Goal: Find specific page/section: Find specific page/section

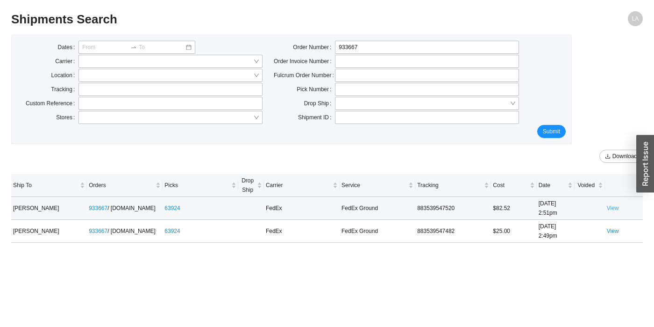
click at [611, 206] on link "View" at bounding box center [613, 208] width 12 height 7
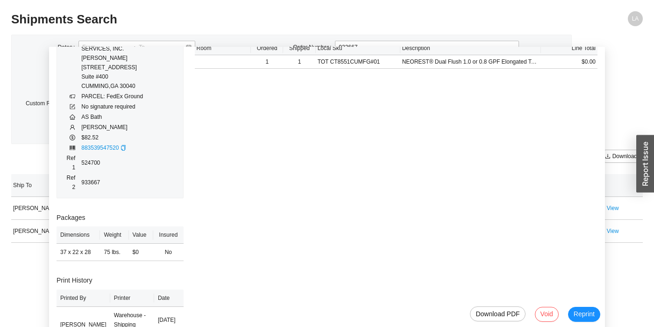
scroll to position [58, 0]
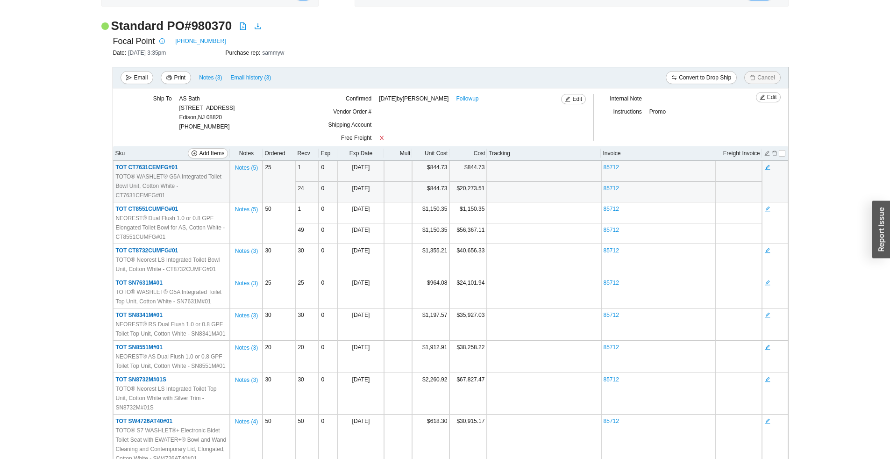
scroll to position [17, 0]
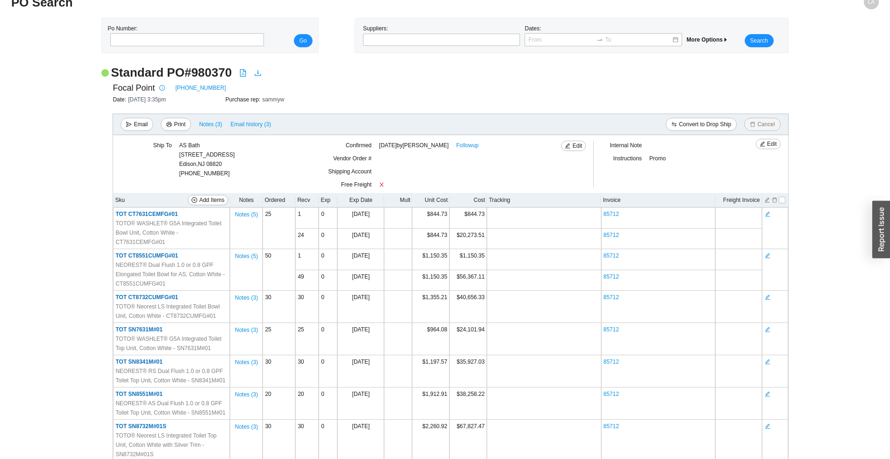
click at [419, 76] on div "Standard PO # 980370" at bounding box center [444, 72] width 687 height 16
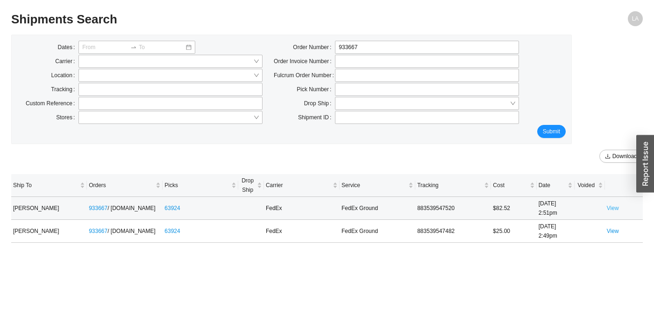
drag, startPoint x: 609, startPoint y: 205, endPoint x: 613, endPoint y: 207, distance: 5.2
click at [609, 205] on link "View" at bounding box center [613, 208] width 12 height 7
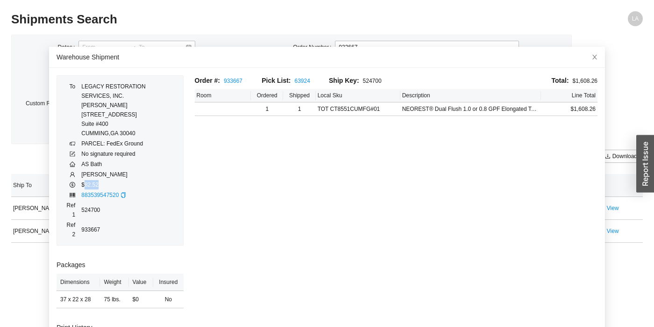
copy td "82.52"
drag, startPoint x: 102, startPoint y: 185, endPoint x: 85, endPoint y: 180, distance: 18.6
click at [85, 180] on td "$82.52" at bounding box center [129, 184] width 96 height 10
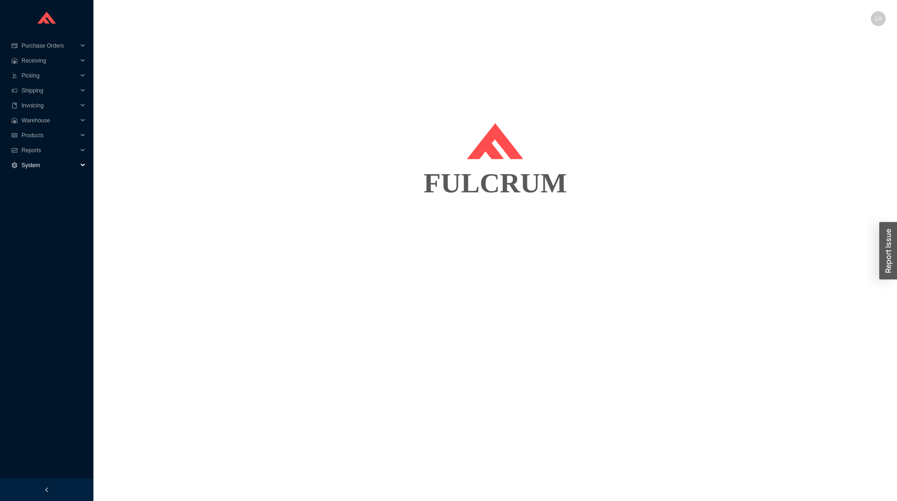
click at [24, 167] on span "System" at bounding box center [49, 165] width 56 height 15
click at [48, 183] on link "Manufacturers" at bounding box center [40, 180] width 36 height 7
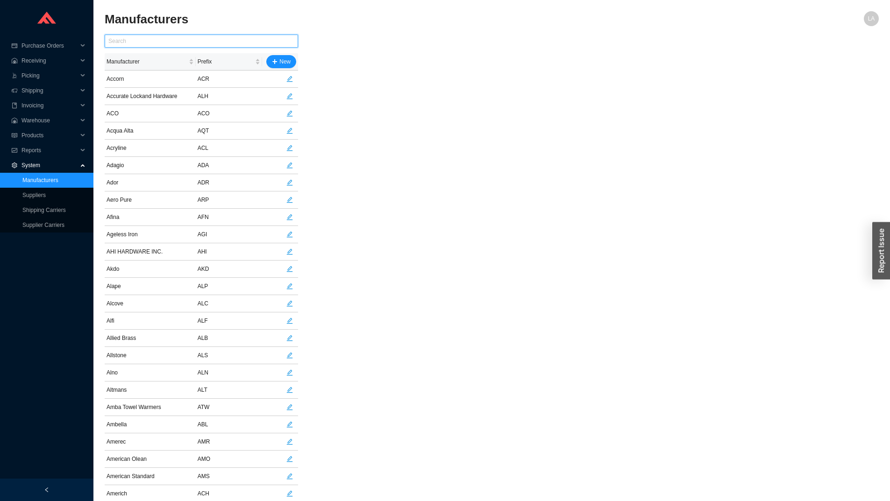
click at [176, 43] on input "text" at bounding box center [201, 41] width 193 height 13
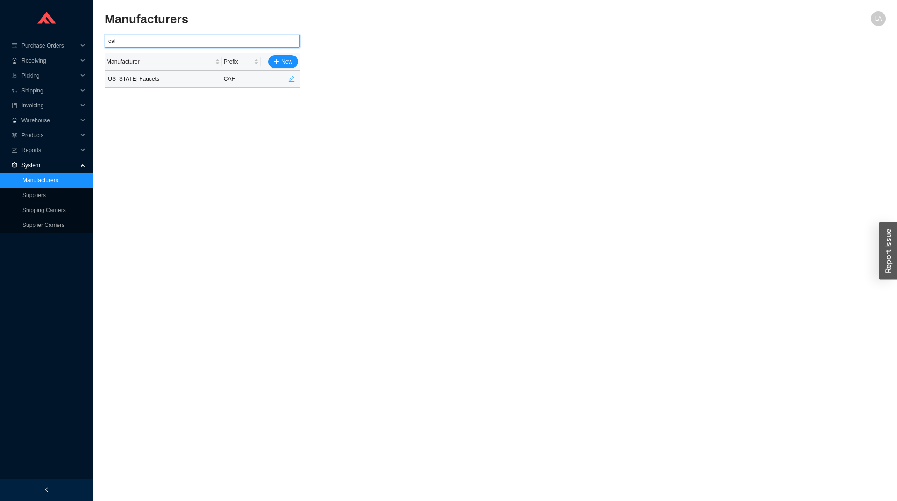
type input "caf"
click at [294, 76] on icon "edit" at bounding box center [291, 79] width 7 height 7
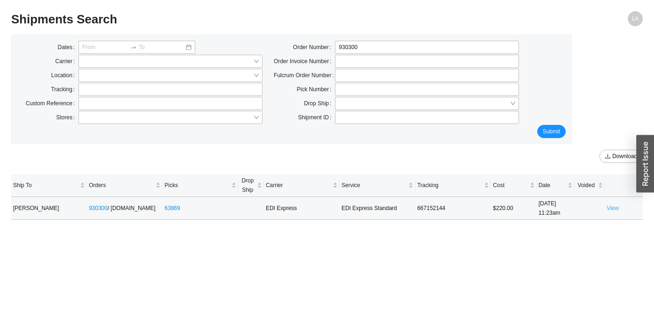
click at [608, 205] on link "View" at bounding box center [613, 208] width 12 height 7
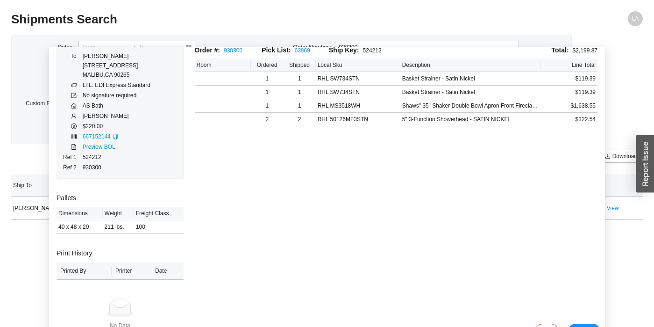
scroll to position [47, 0]
